Goal: Information Seeking & Learning: Check status

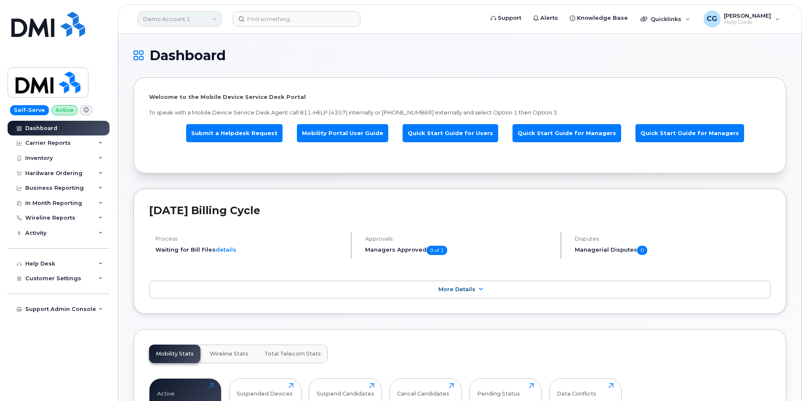
click at [178, 19] on link "Demo Account 1" at bounding box center [180, 18] width 84 height 15
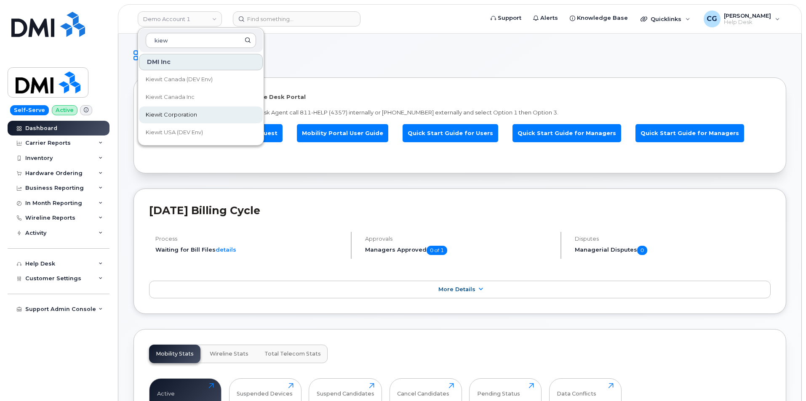
type input "kiew"
click at [178, 116] on span "Kiewit Corporation" at bounding box center [171, 115] width 51 height 8
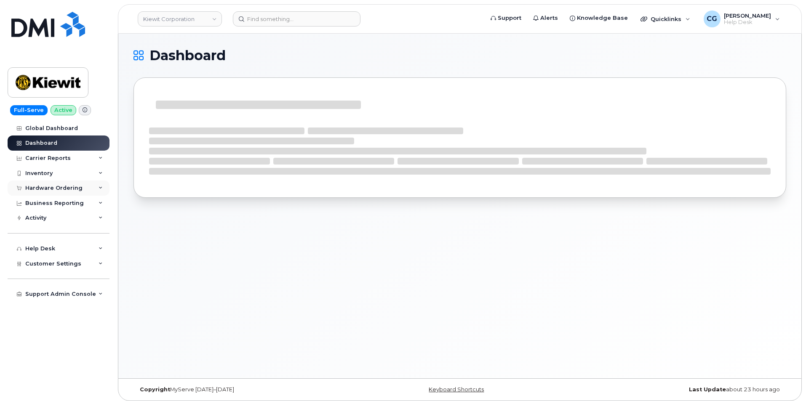
click at [41, 188] on div "Hardware Ordering" at bounding box center [53, 188] width 57 height 7
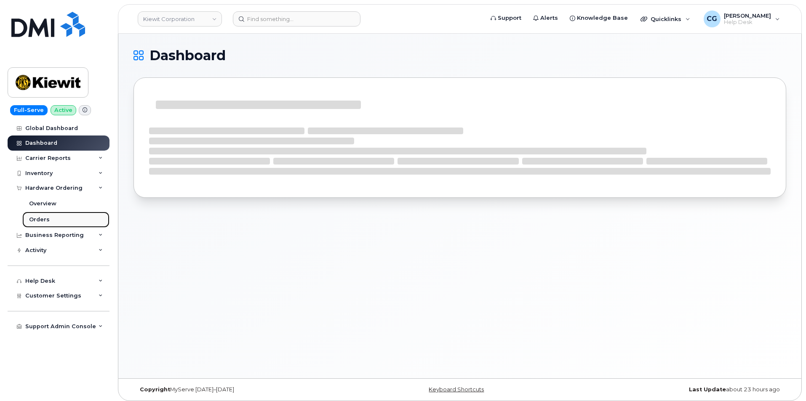
click at [37, 220] on div "Orders" at bounding box center [39, 220] width 21 height 8
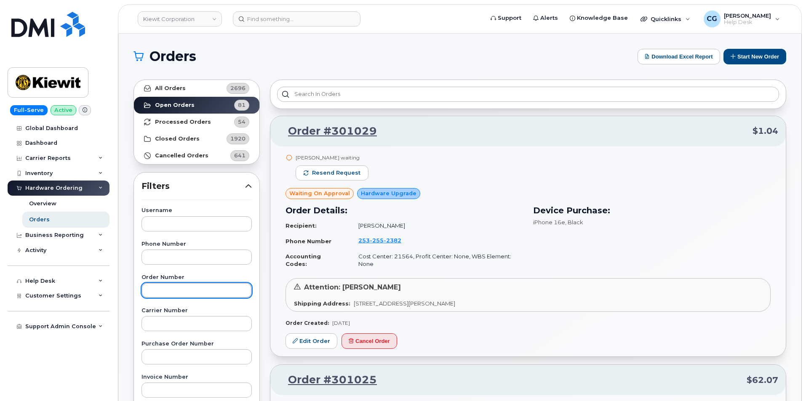
click at [167, 293] on input "text" at bounding box center [196, 290] width 110 height 15
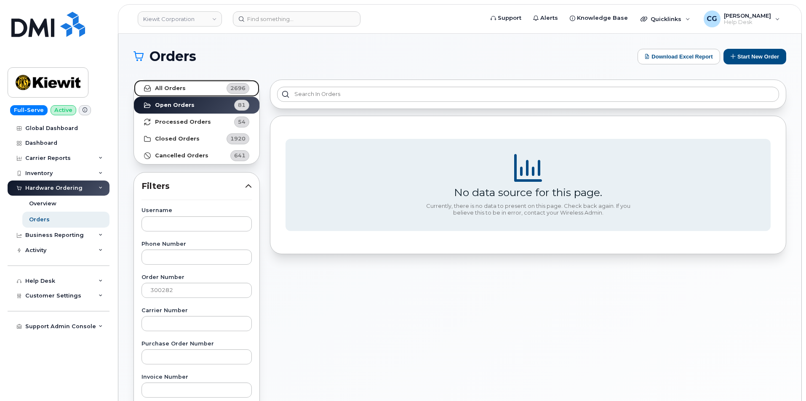
click at [172, 87] on strong "All Orders" at bounding box center [170, 88] width 31 height 7
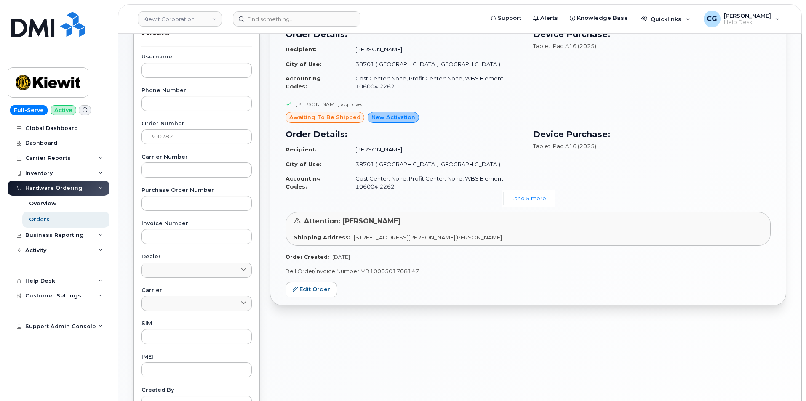
scroll to position [168, 0]
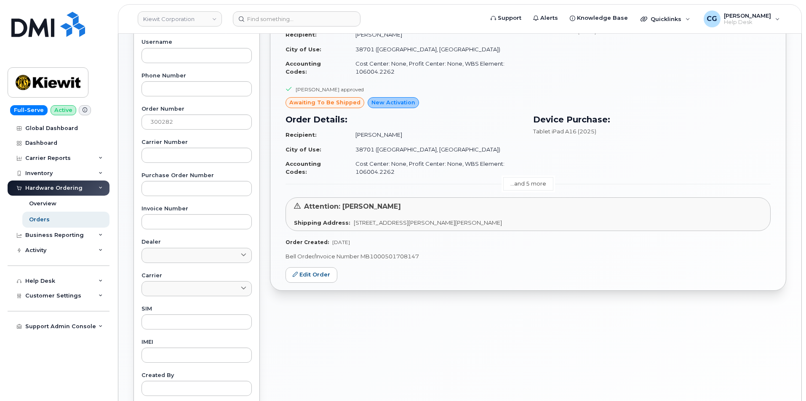
click at [536, 181] on link "...and 5 more" at bounding box center [528, 183] width 50 height 13
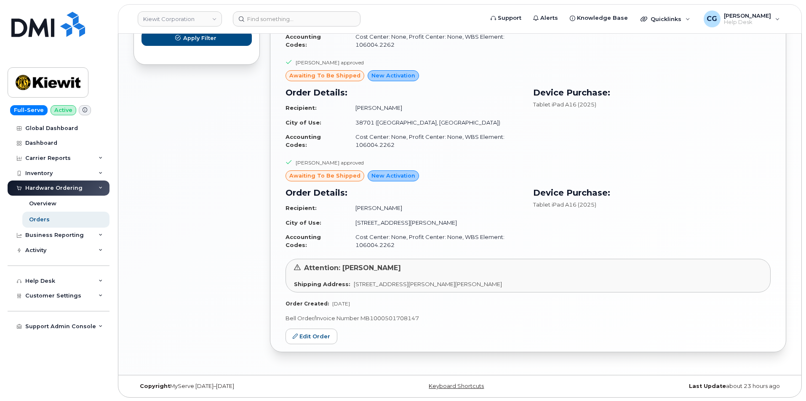
scroll to position [597, 0]
click at [392, 246] on td "Cost Center: None, Profit Center: None, WBS Element: 106004.2262" at bounding box center [435, 240] width 175 height 22
drag, startPoint x: 389, startPoint y: 244, endPoint x: 362, endPoint y: 244, distance: 27.8
click at [363, 244] on td "Cost Center: None, Profit Center: None, WBS Element: 106004.2262" at bounding box center [435, 240] width 175 height 22
drag, startPoint x: 354, startPoint y: 245, endPoint x: 394, endPoint y: 246, distance: 40.0
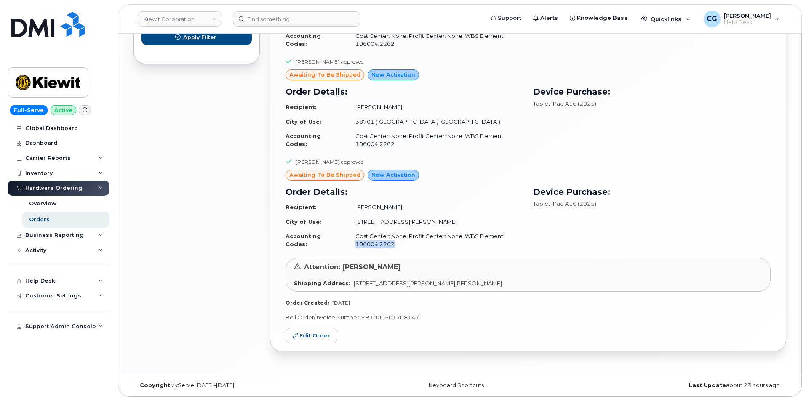
click at [394, 246] on td "Cost Center: None, Profit Center: None, WBS Element: 106004.2262" at bounding box center [435, 240] width 175 height 22
copy td "106004.2262"
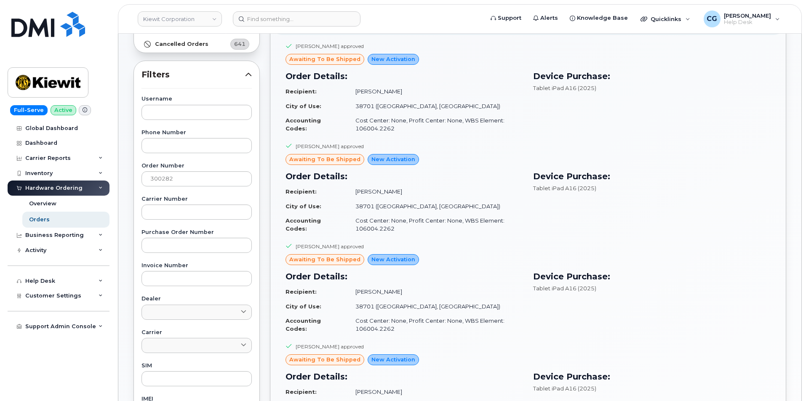
scroll to position [92, 0]
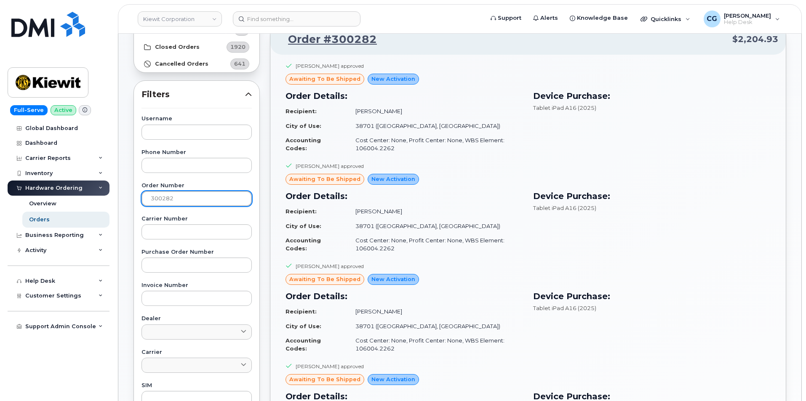
click at [191, 193] on input "300282" at bounding box center [196, 198] width 110 height 15
type input "300722"
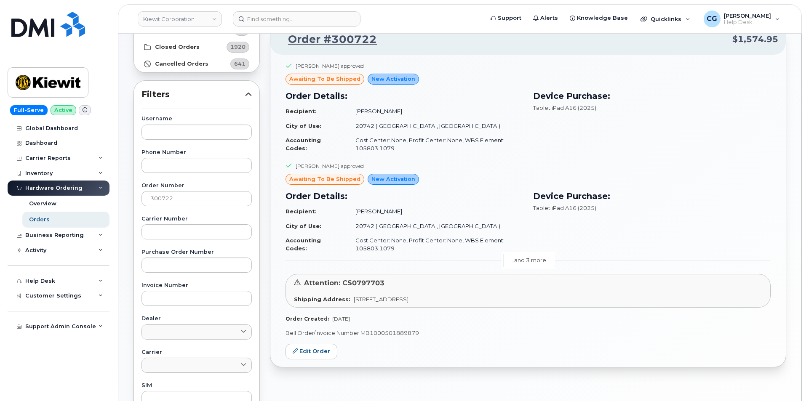
click at [519, 258] on link "...and 3 more" at bounding box center [528, 260] width 50 height 13
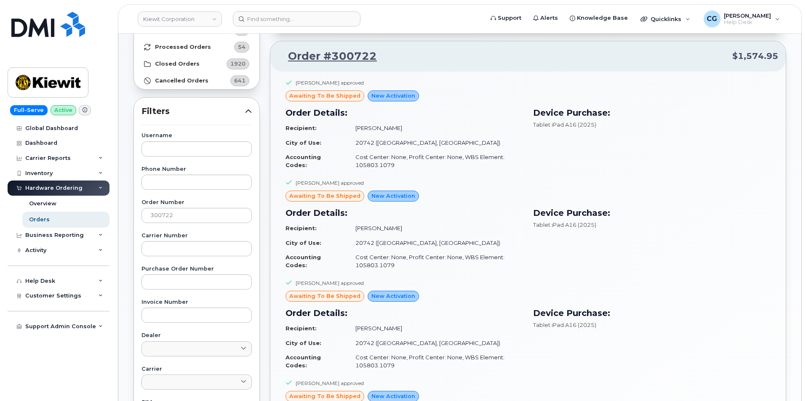
scroll to position [0, 0]
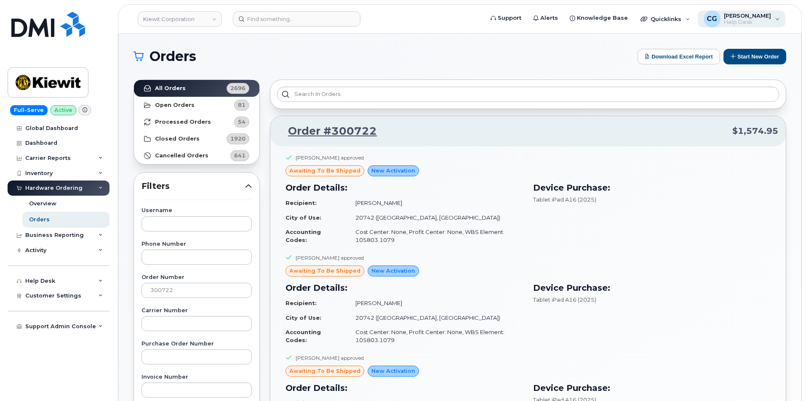
click at [741, 19] on span "Help Desk" at bounding box center [747, 22] width 47 height 7
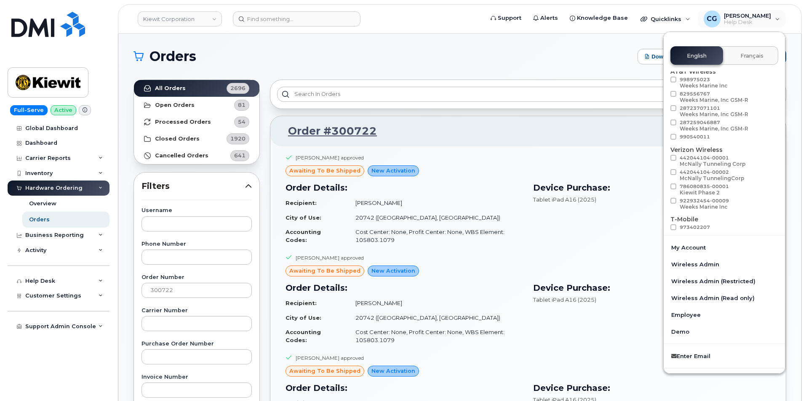
scroll to position [47, 0]
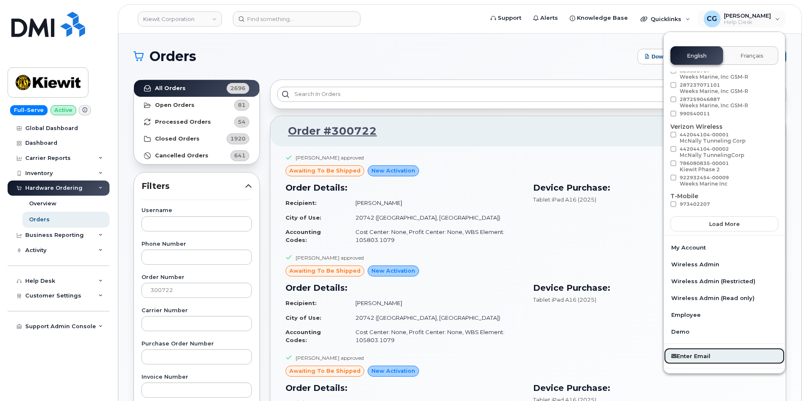
click at [706, 359] on link "Enter Email" at bounding box center [723, 356] width 121 height 17
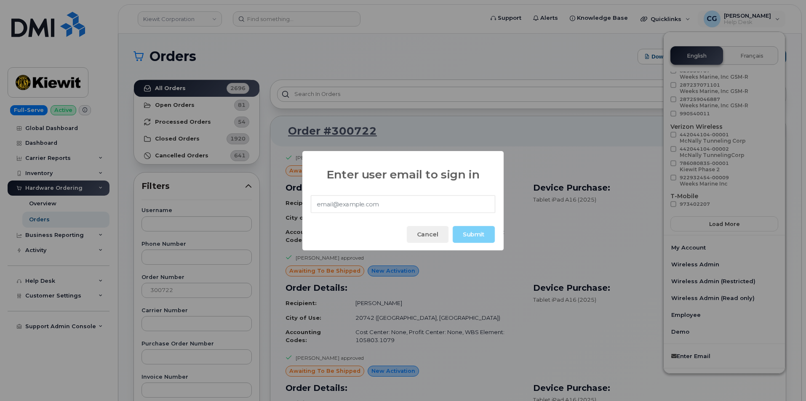
click at [453, 51] on div "Enter user email to sign in Cancel Submit" at bounding box center [403, 200] width 806 height 401
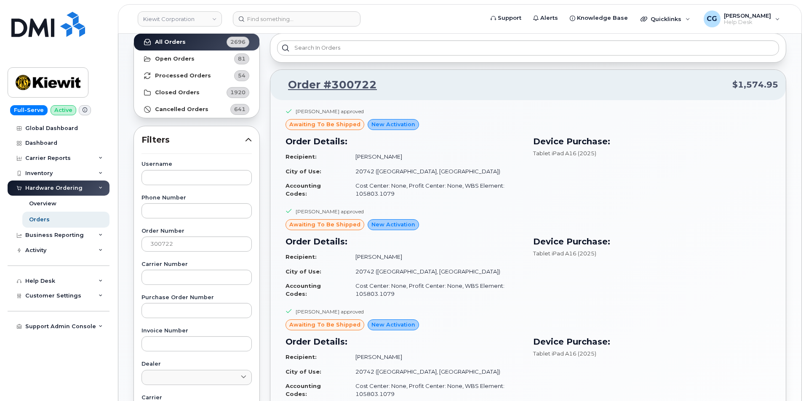
scroll to position [0, 0]
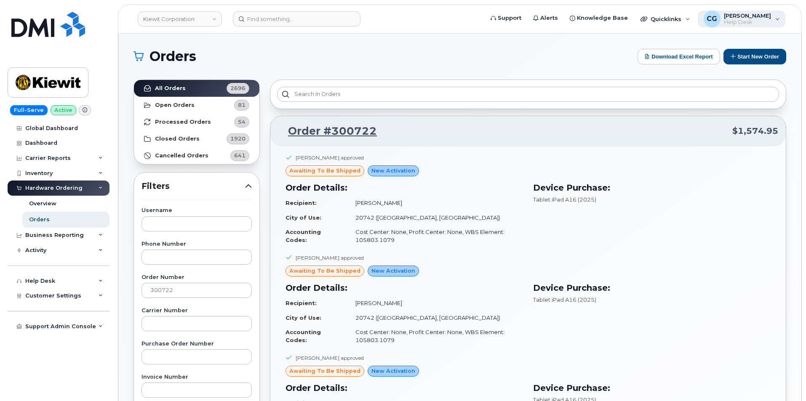
click at [741, 14] on span "[PERSON_NAME]" at bounding box center [747, 15] width 47 height 7
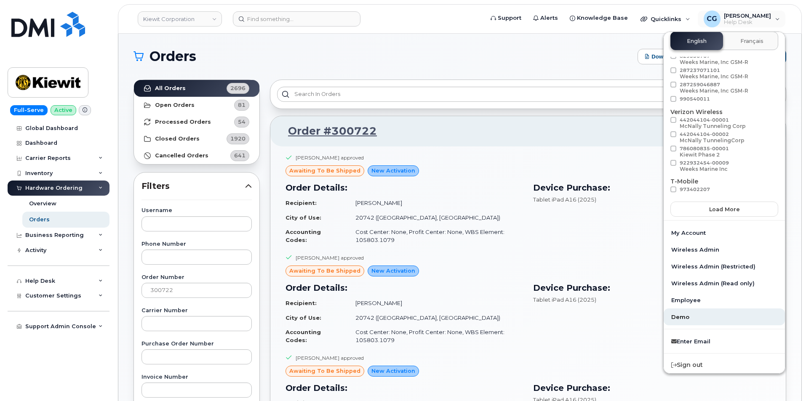
scroll to position [22, 0]
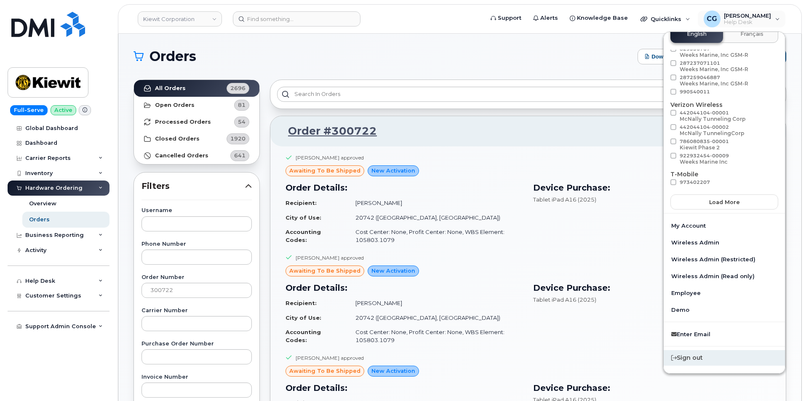
click at [686, 357] on div "Sign out" at bounding box center [723, 358] width 121 height 16
